Goal: Check status: Check status

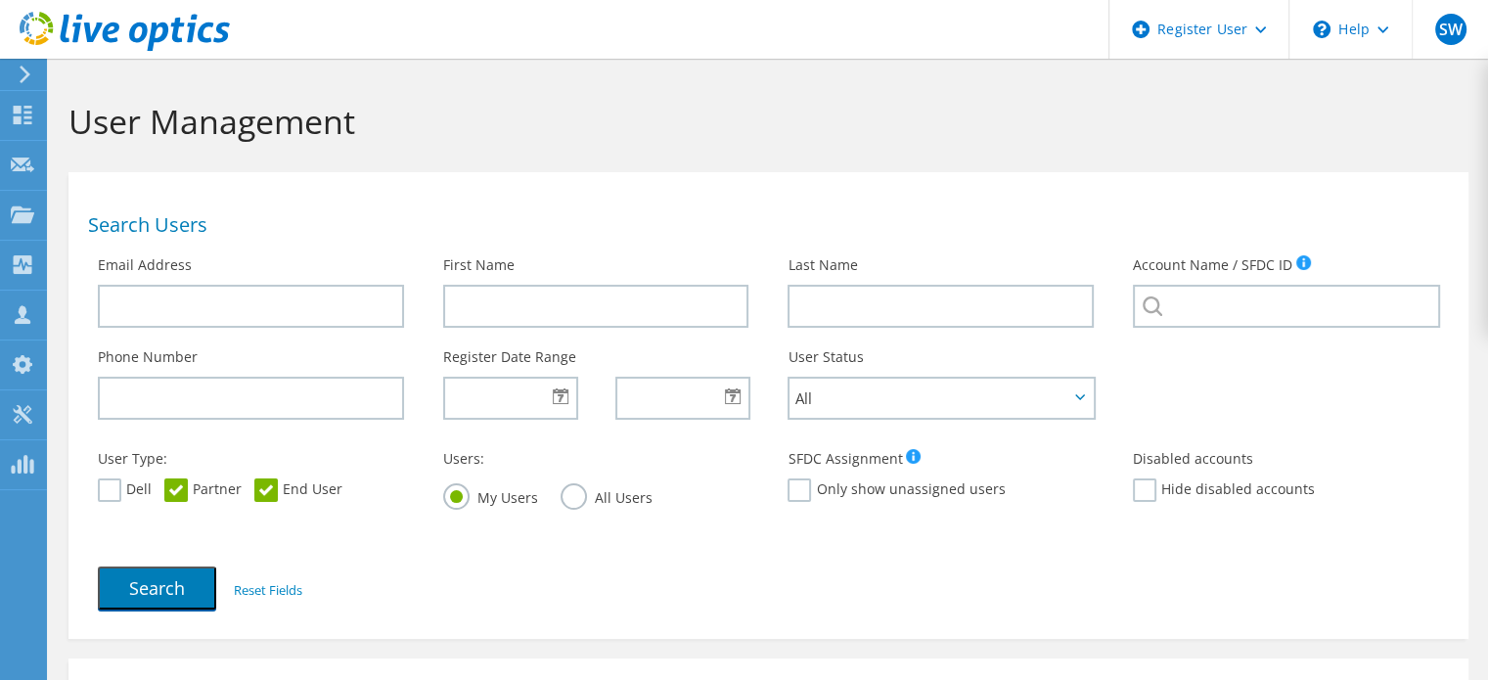
click at [23, 66] on icon at bounding box center [25, 75] width 15 height 18
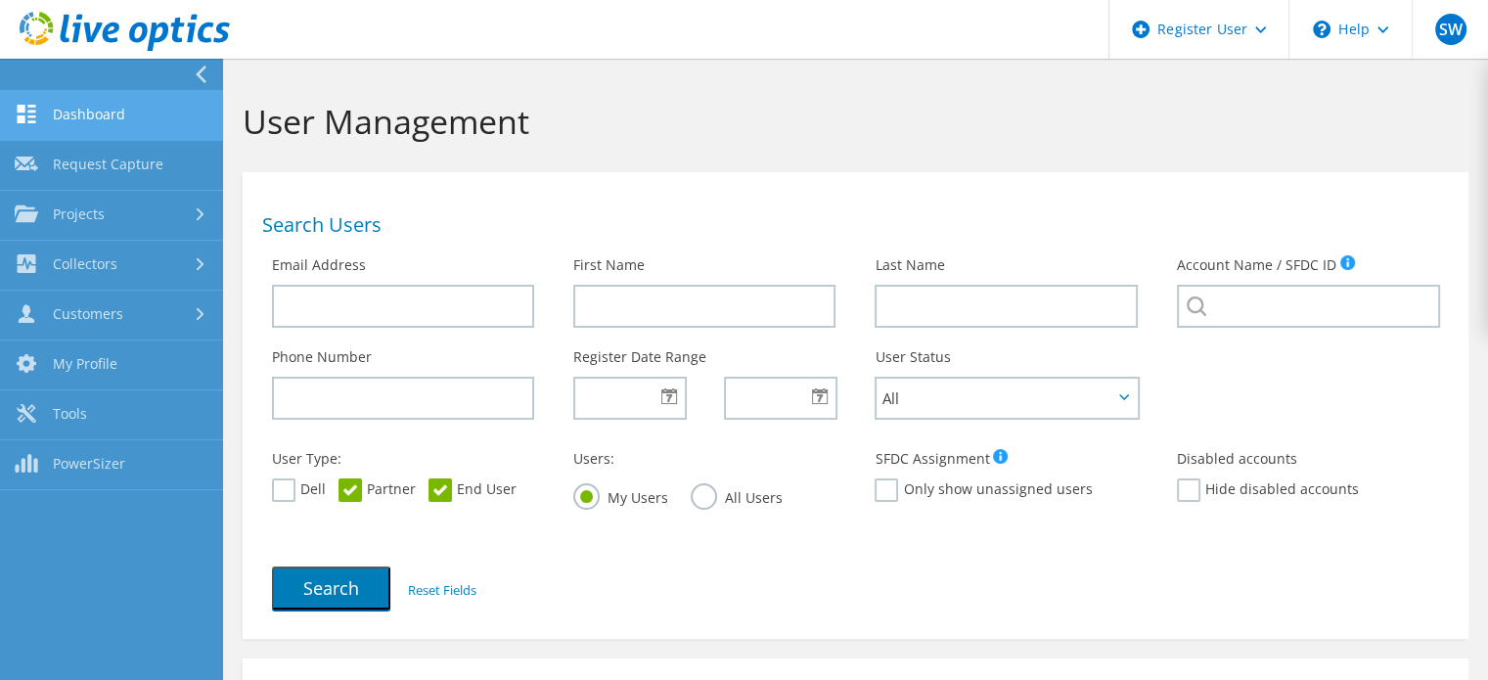
click at [54, 106] on link "Dashboard" at bounding box center [111, 116] width 223 height 50
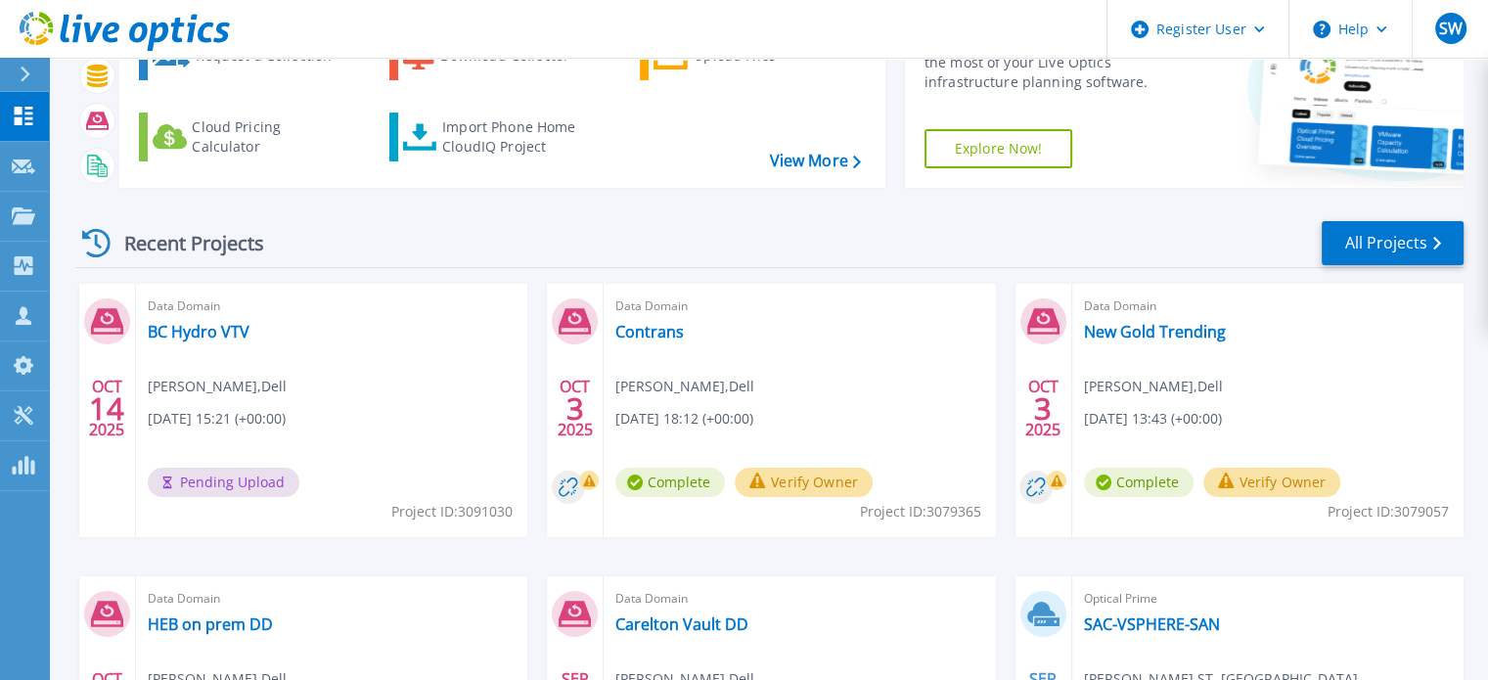
scroll to position [142, 0]
click at [185, 331] on link "BC Hydro VTV" at bounding box center [199, 331] width 102 height 20
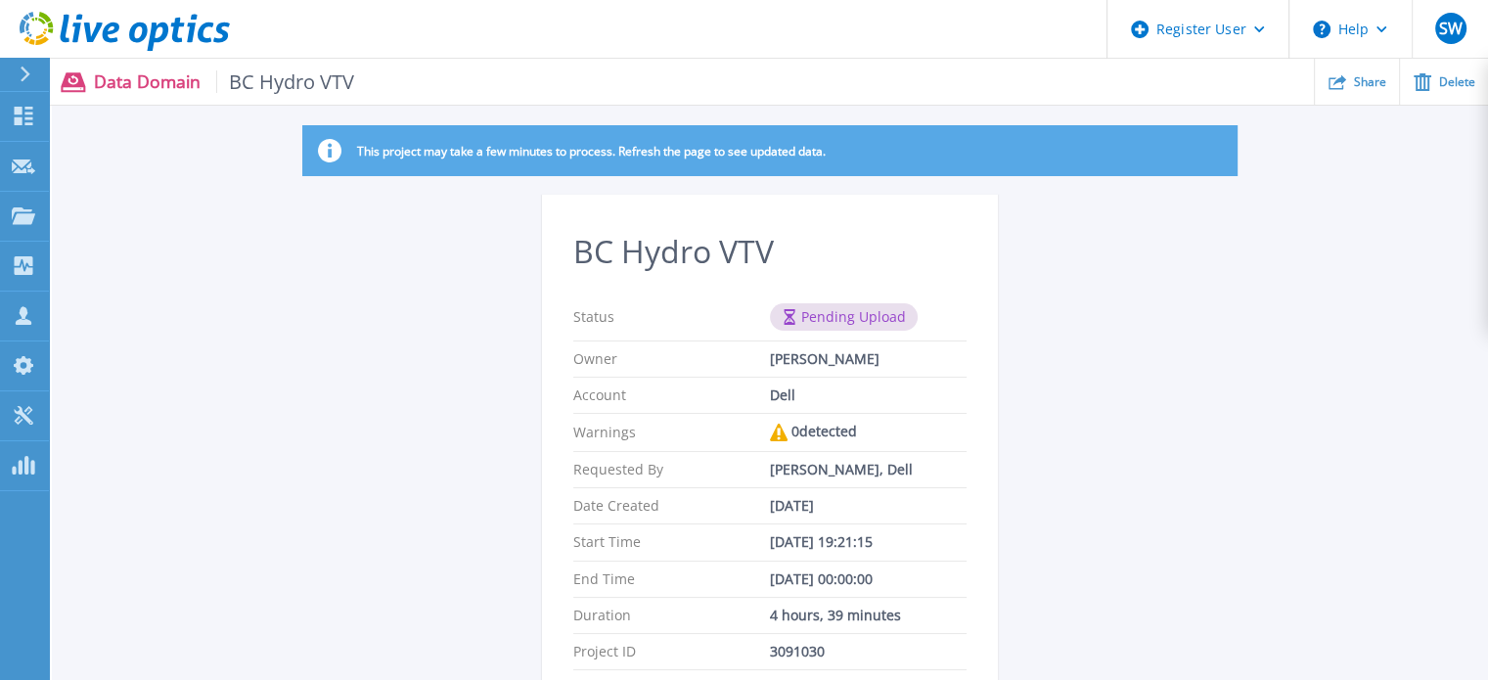
scroll to position [9, 0]
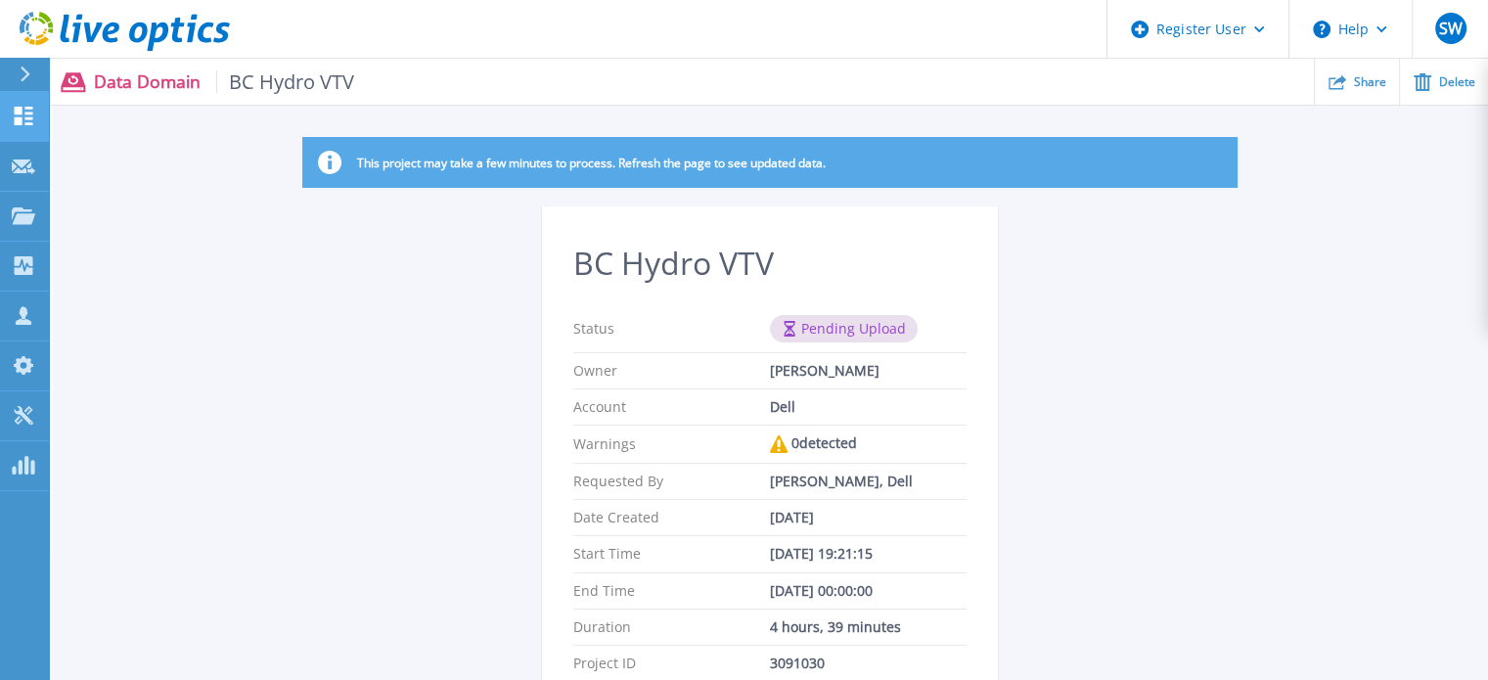
click at [43, 115] on link "Dashboard Dashboard" at bounding box center [24, 117] width 49 height 50
